Goal: Task Accomplishment & Management: Manage account settings

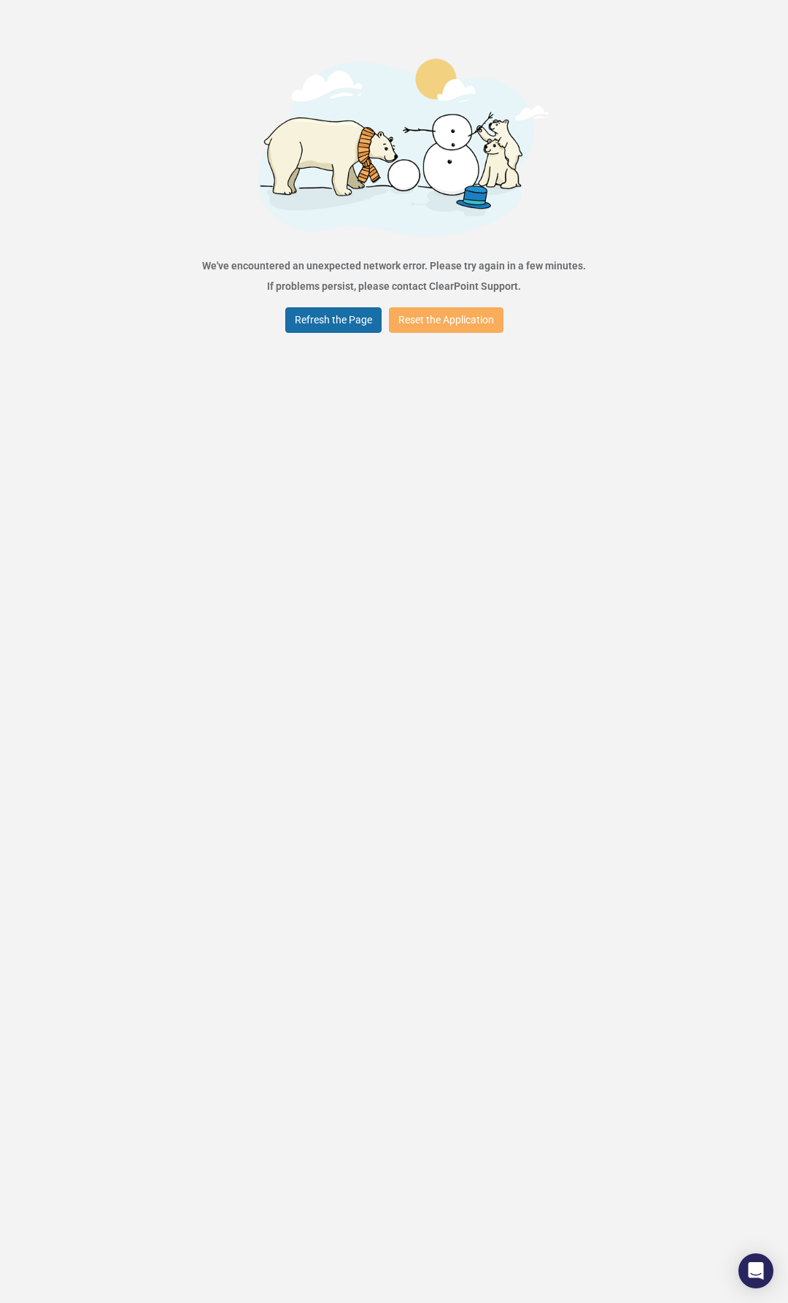
click at [347, 315] on button "Refresh the Page" at bounding box center [333, 320] width 96 height 26
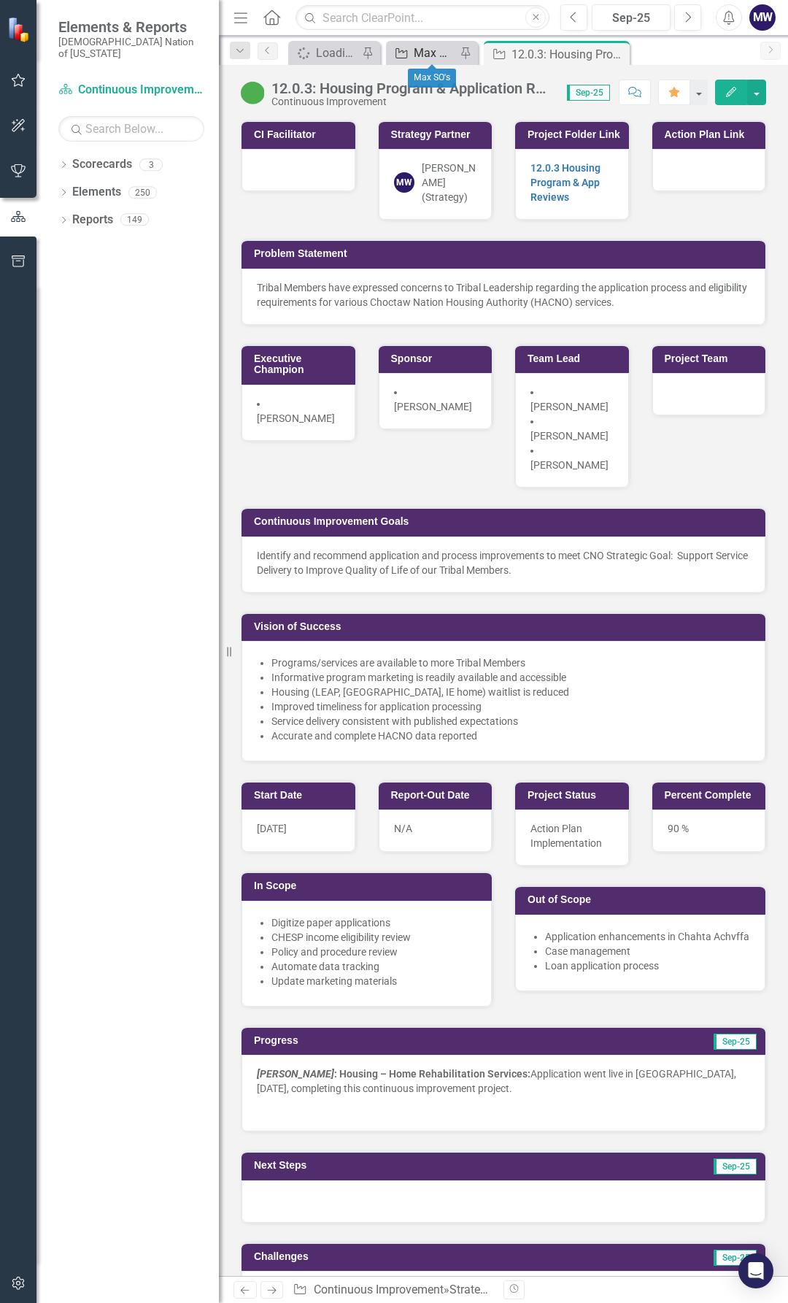
click at [417, 53] on div "Max SO's" at bounding box center [435, 53] width 42 height 18
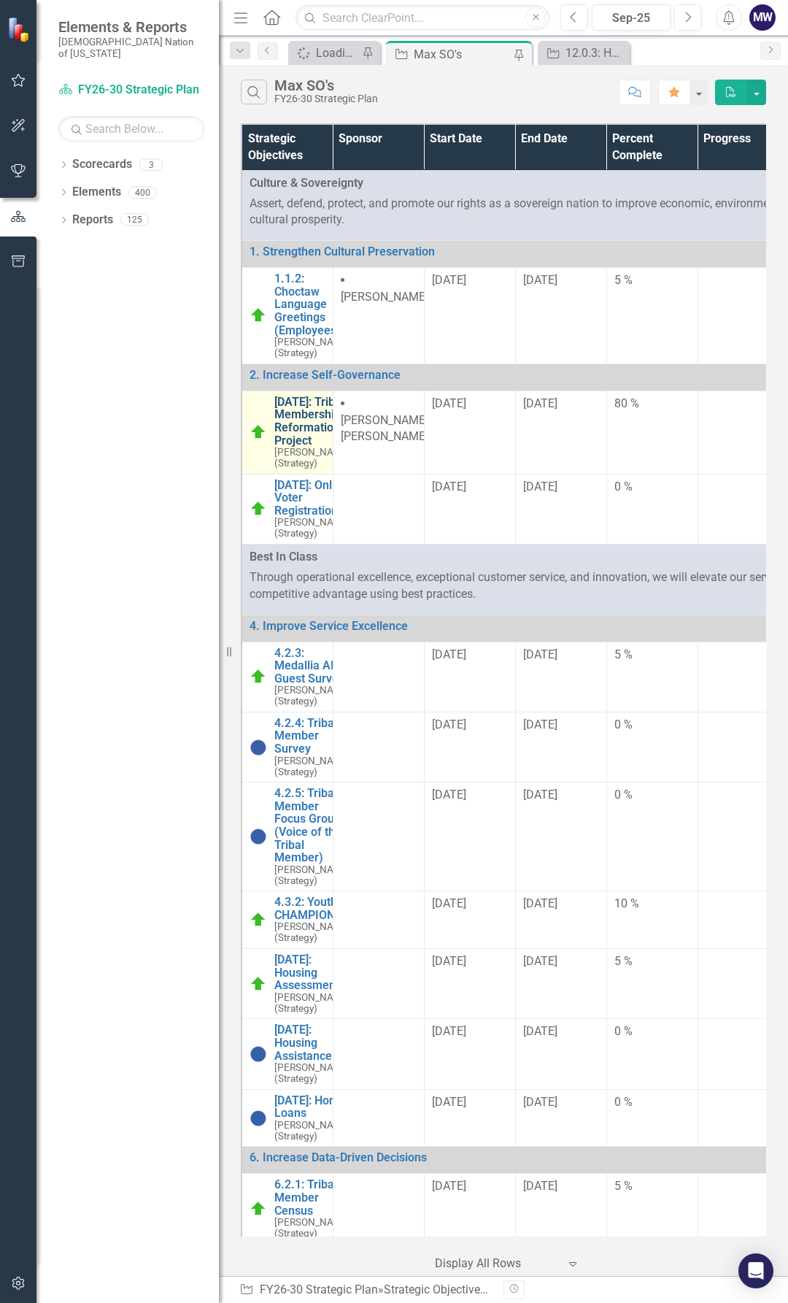
click at [291, 431] on link "[DATE]: Tribal Membership Reformation Project" at bounding box center [312, 421] width 77 height 51
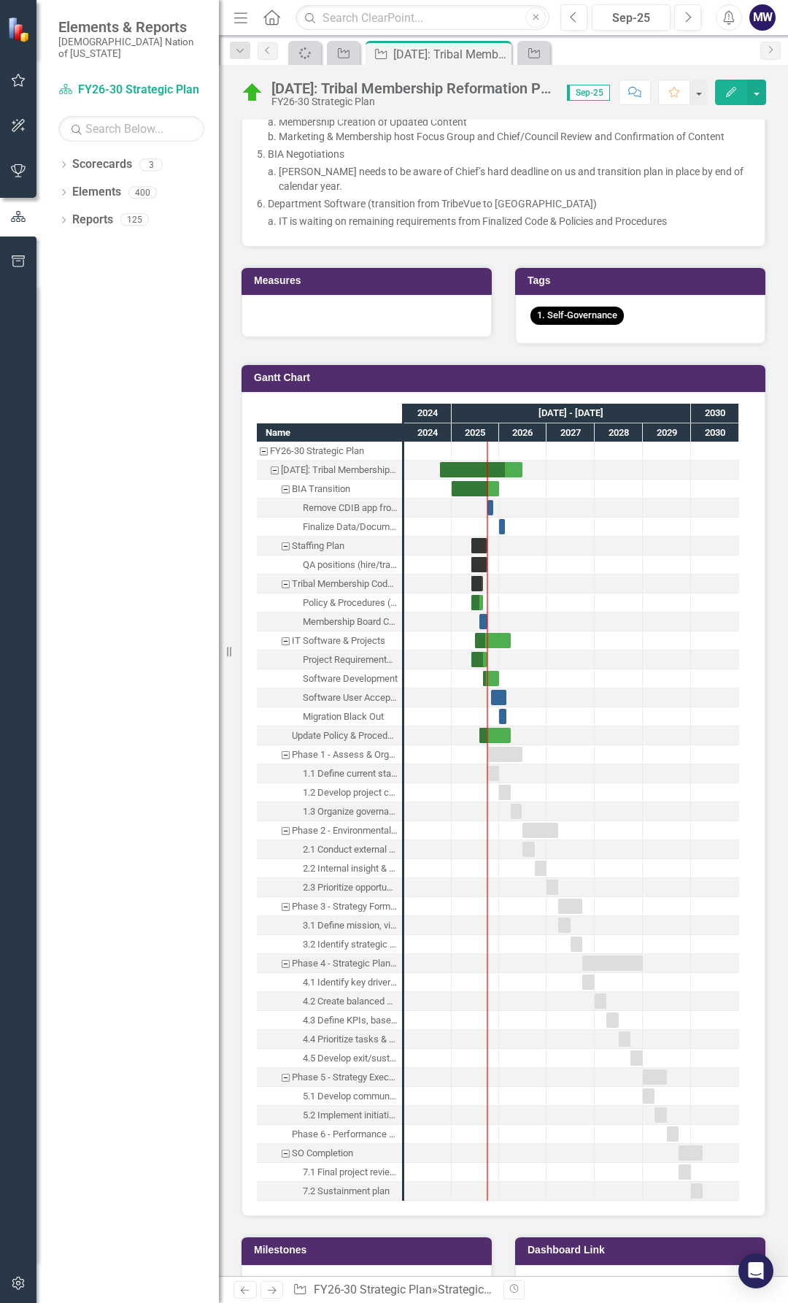
scroll to position [2263, 0]
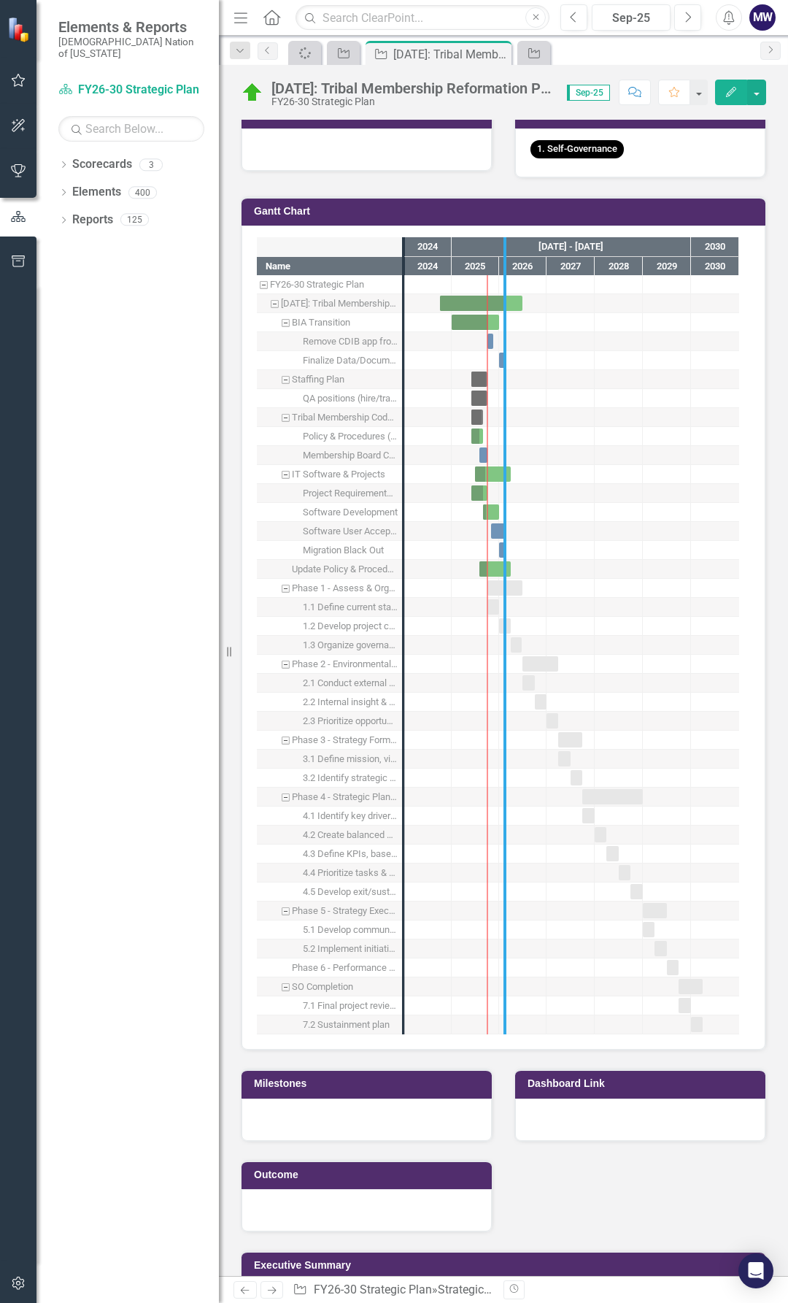
drag, startPoint x: 409, startPoint y: 519, endPoint x: 518, endPoint y: 506, distance: 110.3
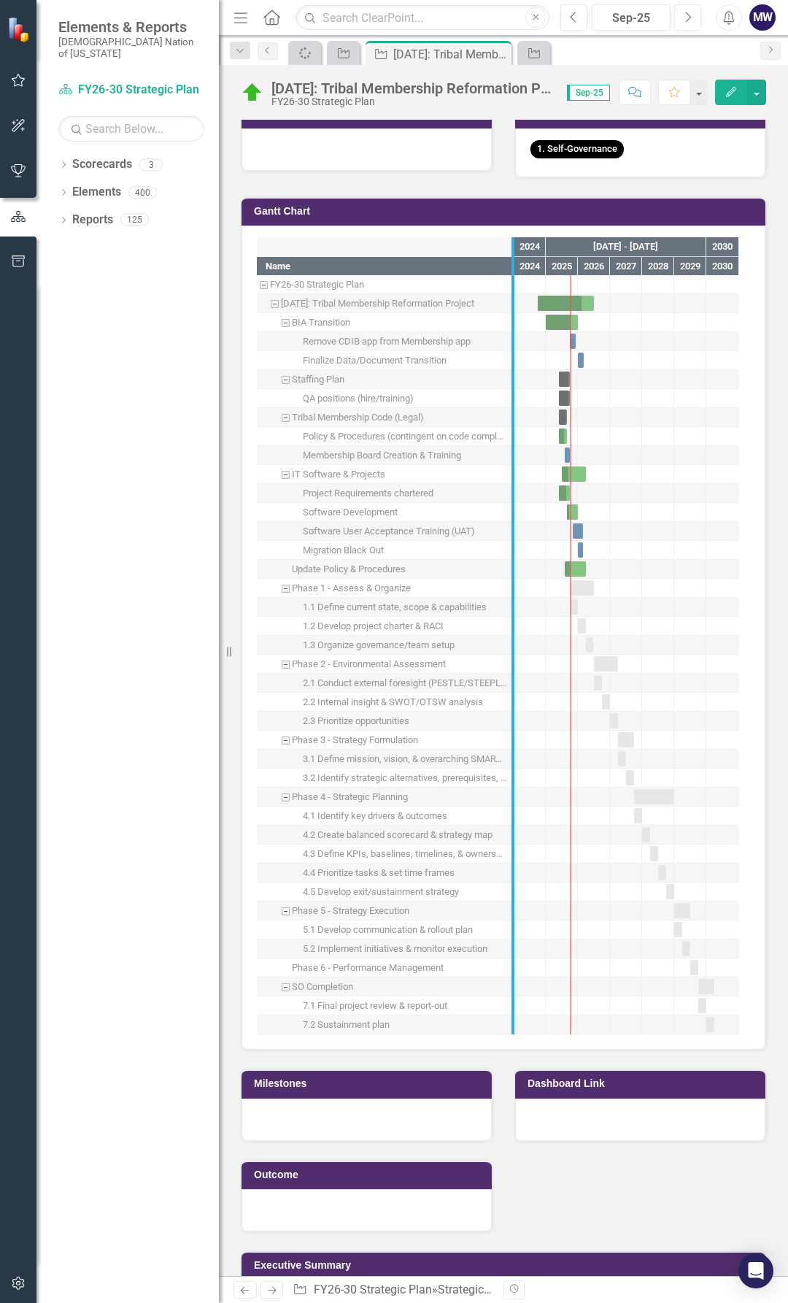
drag, startPoint x: 515, startPoint y: 703, endPoint x: 554, endPoint y: 699, distance: 39.7
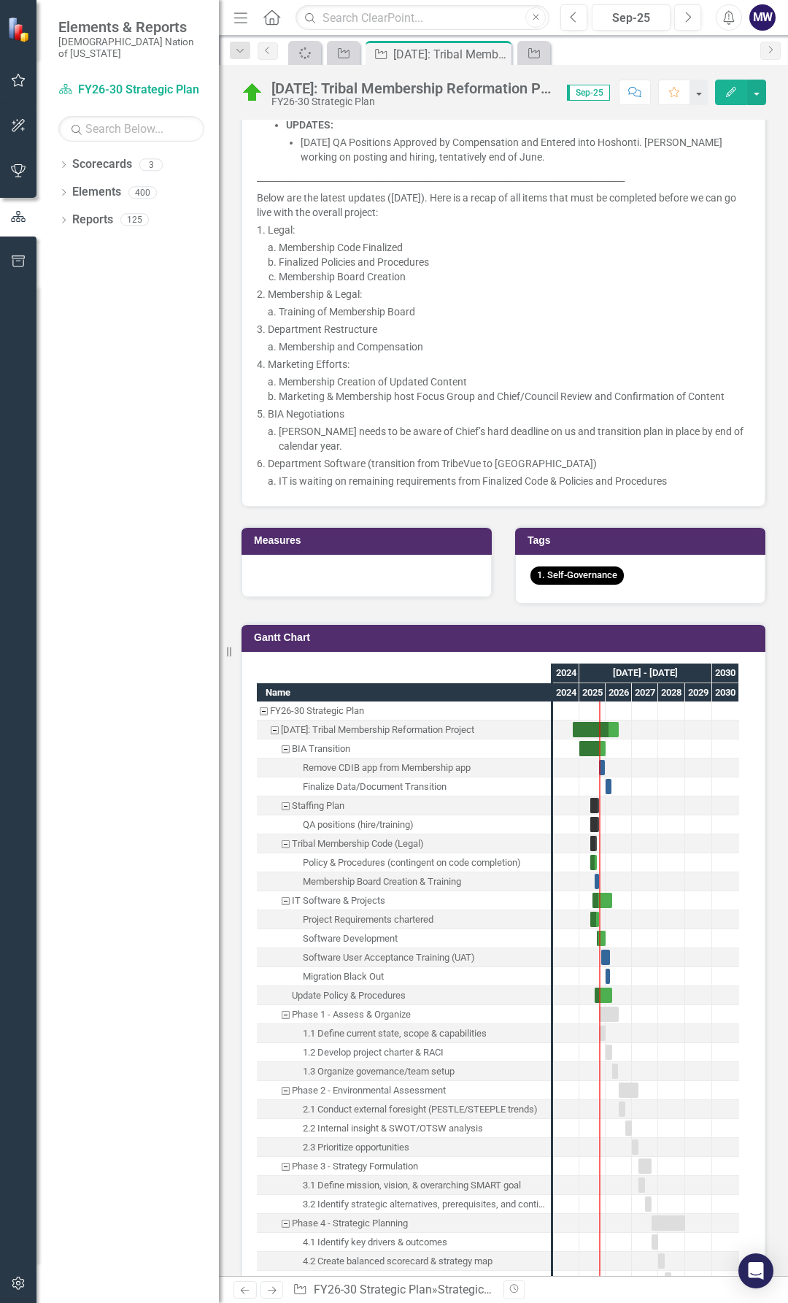
scroll to position [1825, 0]
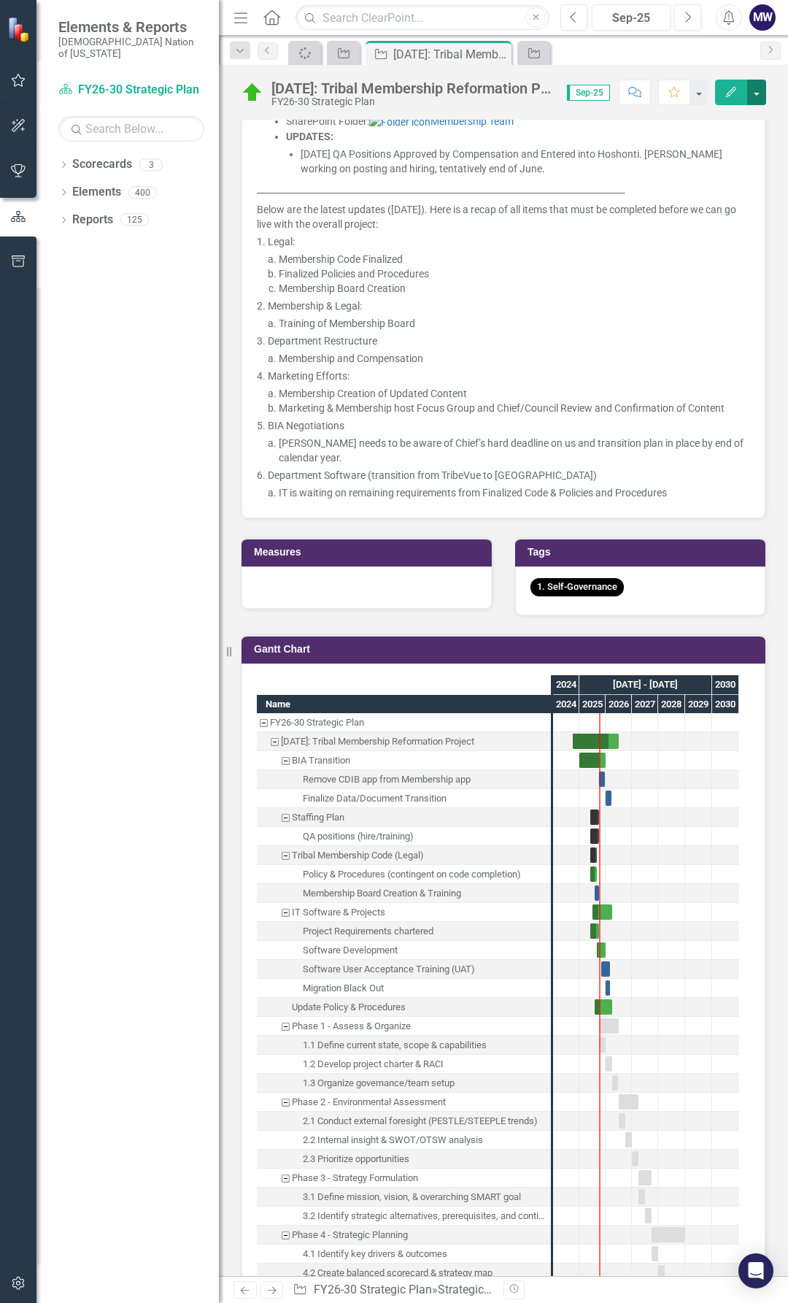
click at [755, 96] on button "button" at bounding box center [756, 93] width 19 height 26
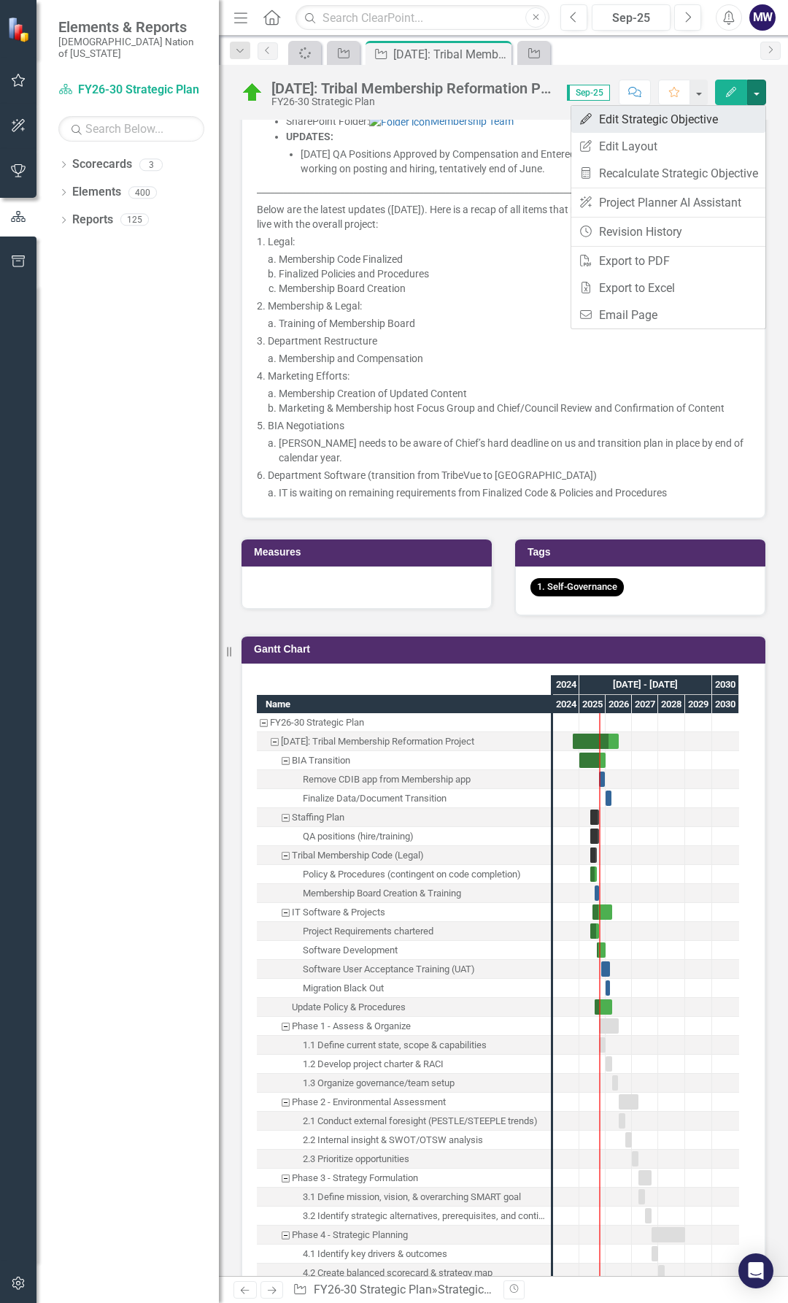
click at [639, 122] on link "Edit Edit Strategic Objective" at bounding box center [669, 119] width 194 height 27
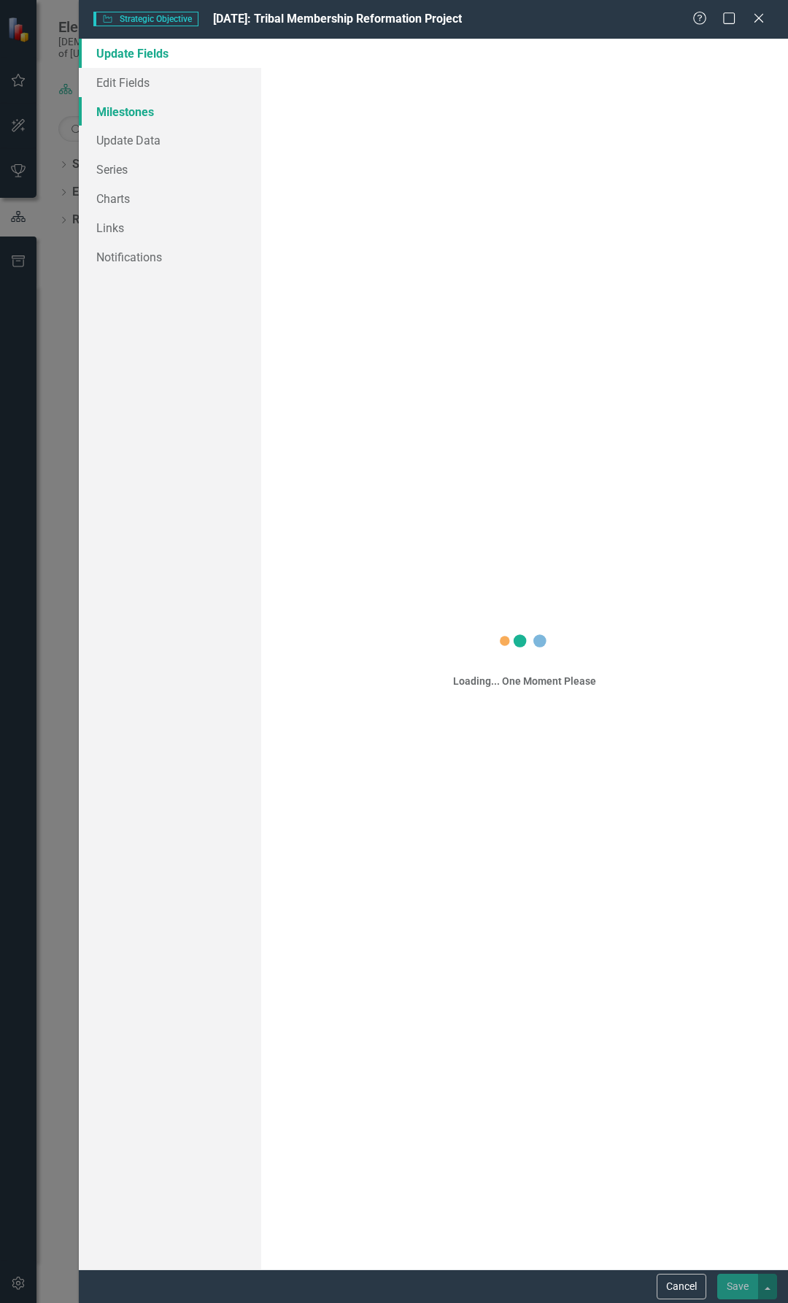
click at [134, 115] on link "Milestones" at bounding box center [170, 111] width 182 height 29
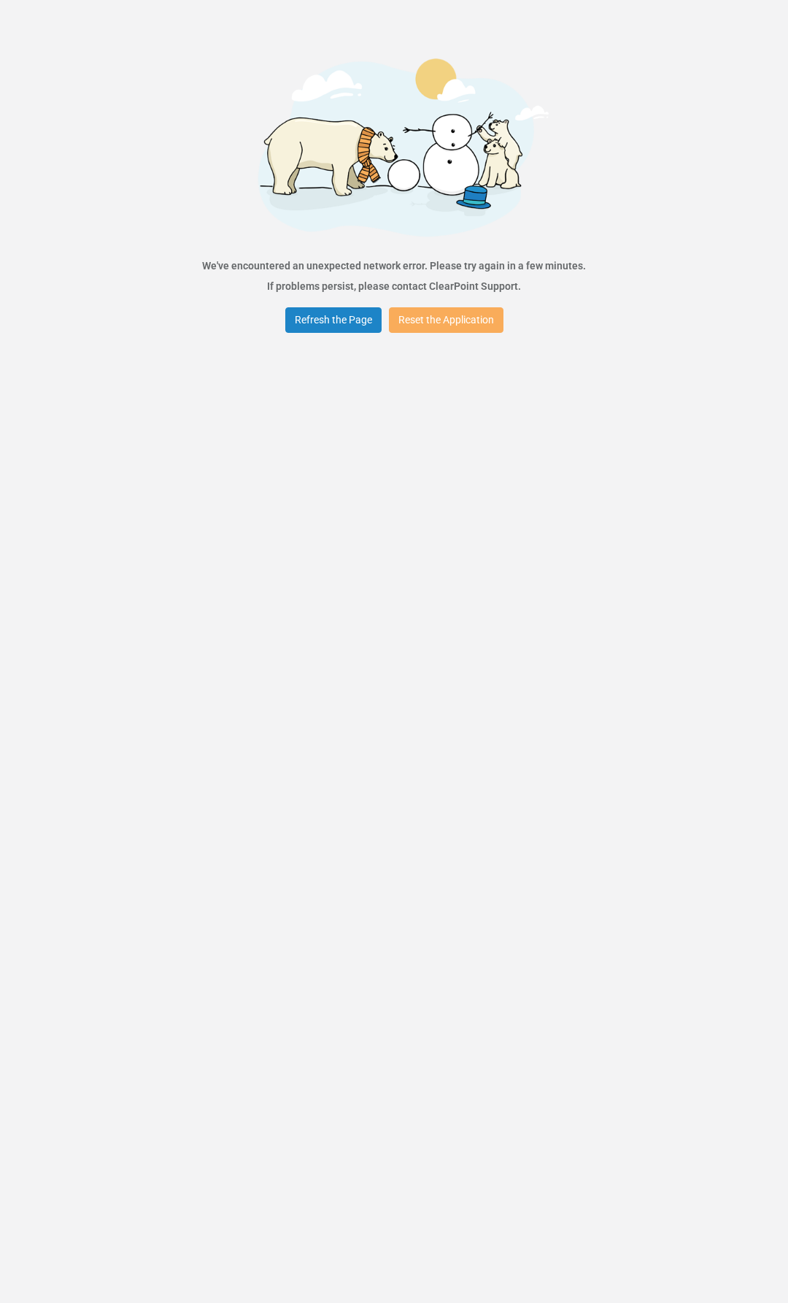
drag, startPoint x: 547, startPoint y: 514, endPoint x: 513, endPoint y: 514, distance: 33.6
click at [547, 514] on div "Error We've encountered an unexpected network error. Please try again in a few …" at bounding box center [394, 651] width 788 height 1303
